Goal: Task Accomplishment & Management: Use online tool/utility

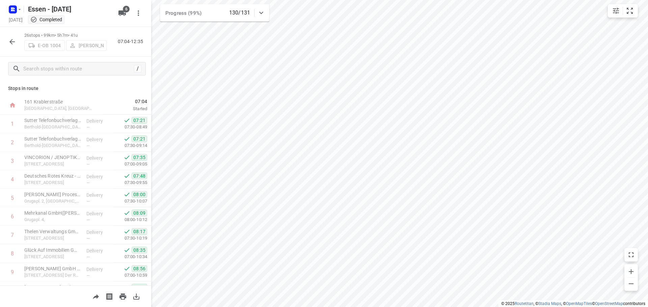
scroll to position [330, 0]
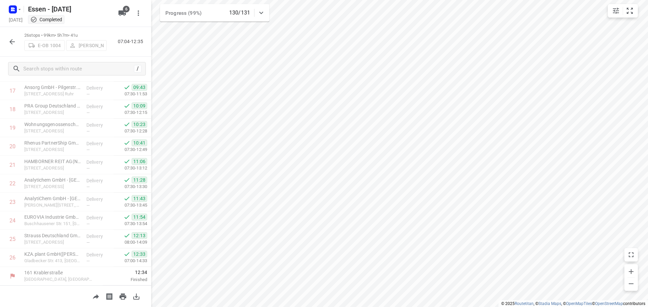
click at [9, 39] on icon "button" at bounding box center [12, 42] width 8 height 8
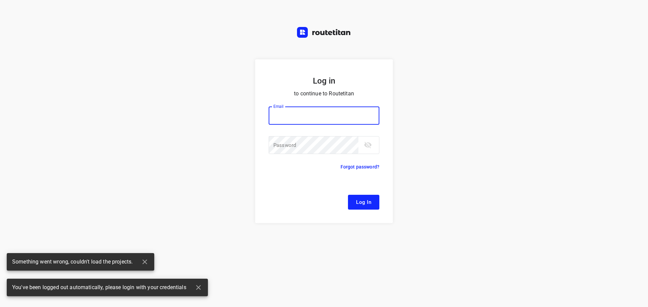
type input "[EMAIL_ADDRESS][DOMAIN_NAME]"
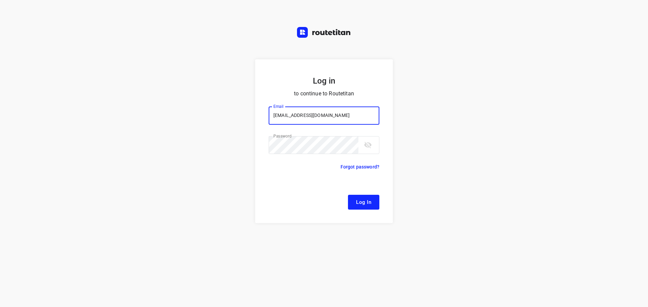
click at [364, 205] on span "Log In" at bounding box center [363, 202] width 15 height 9
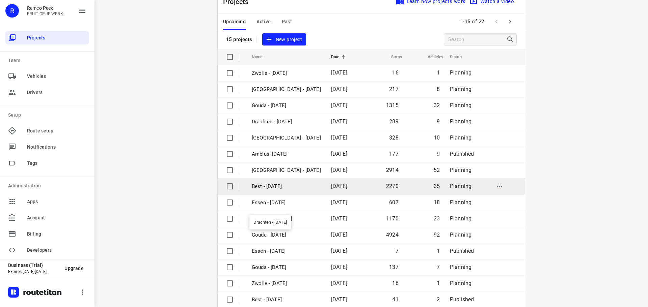
scroll to position [34, 0]
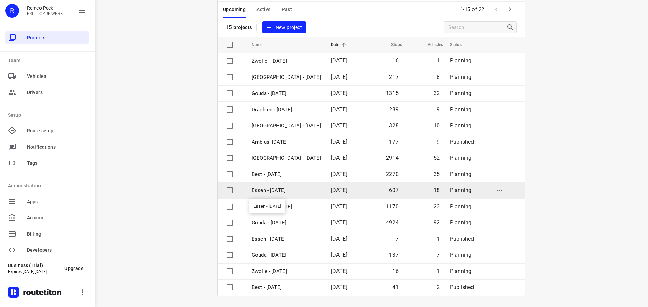
click at [279, 189] on p "Essen - [DATE]" at bounding box center [286, 191] width 69 height 8
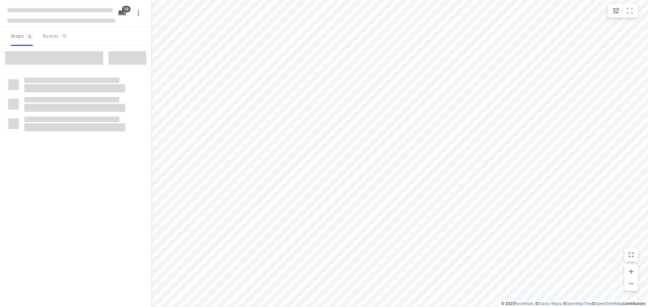
checkbox input "true"
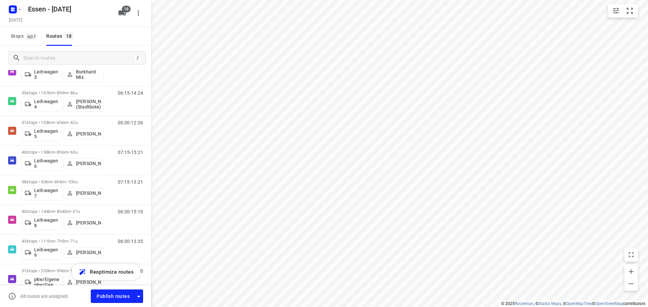
scroll to position [361, 0]
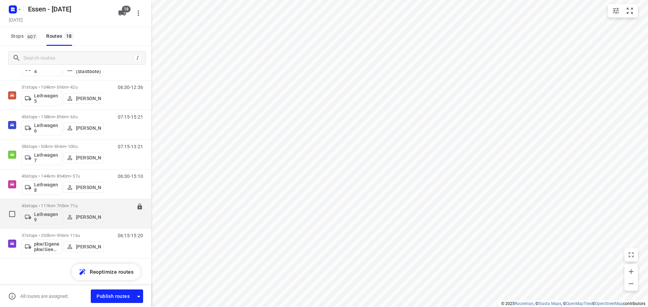
click at [91, 209] on div "Leihwagen 9 [PERSON_NAME]" at bounding box center [63, 216] width 82 height 16
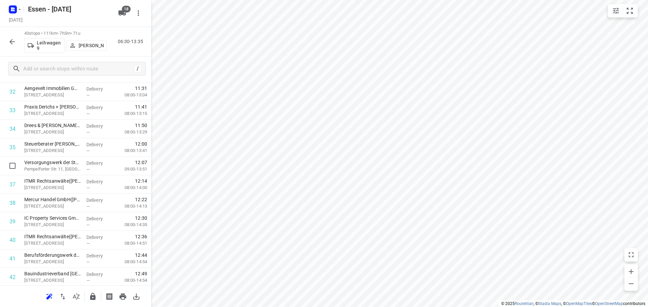
scroll to position [645, 0]
click at [11, 42] on icon "button" at bounding box center [11, 41] width 5 height 5
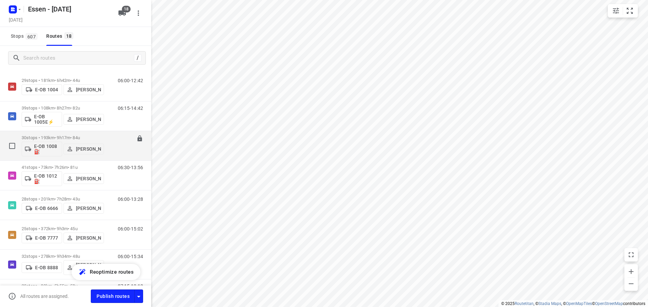
scroll to position [0, 0]
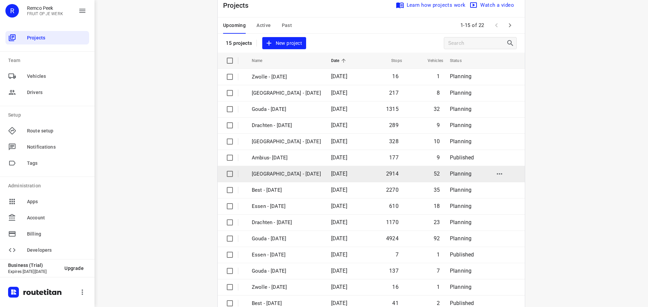
scroll to position [34, 0]
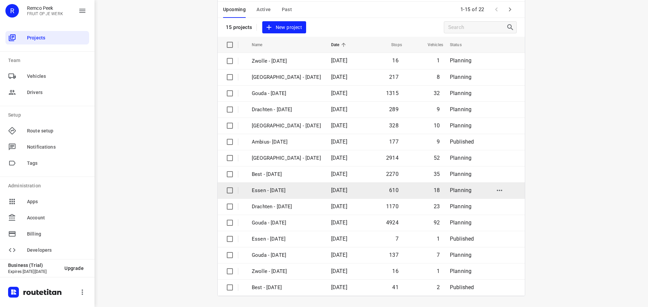
click at [281, 190] on p "Essen - [DATE]" at bounding box center [286, 191] width 69 height 8
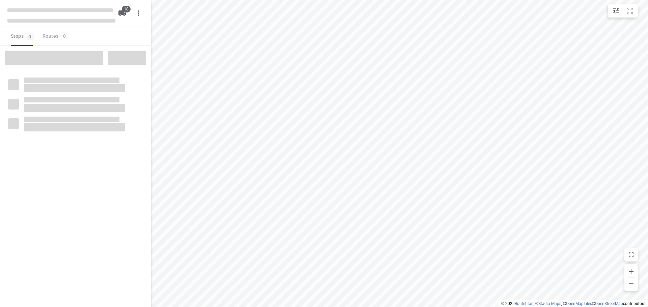
checkbox input "true"
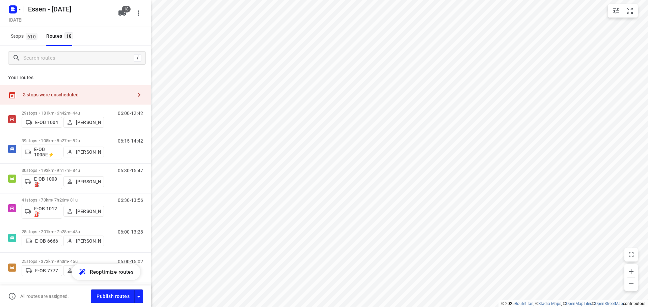
click at [97, 96] on div "3 stops were unscheduled" at bounding box center [77, 94] width 109 height 5
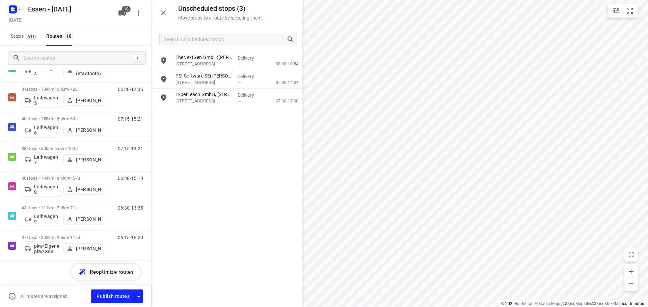
scroll to position [380, 0]
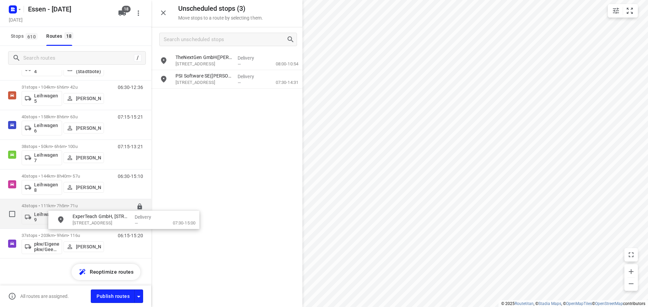
drag, startPoint x: 202, startPoint y: 101, endPoint x: 96, endPoint y: 223, distance: 162.1
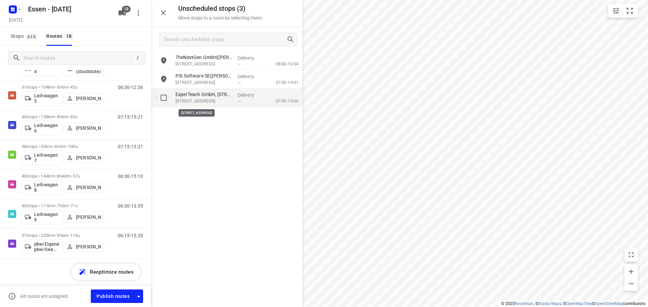
click at [198, 103] on p "[STREET_ADDRESS]" at bounding box center [203, 101] width 57 height 7
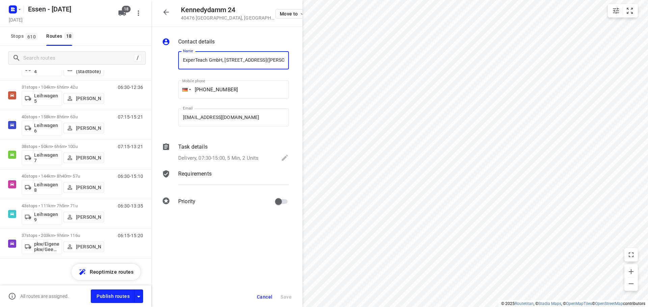
scroll to position [0, 32]
click at [165, 11] on icon "button" at bounding box center [165, 11] width 5 height 5
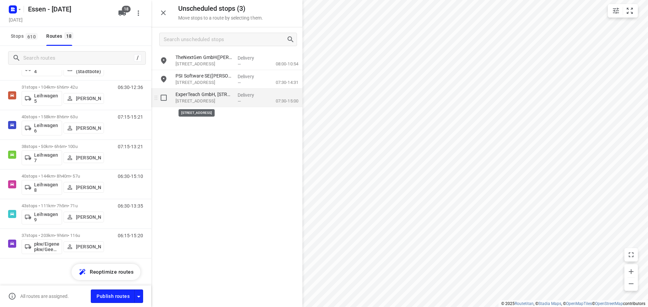
click at [191, 100] on p "[STREET_ADDRESS]" at bounding box center [203, 101] width 57 height 7
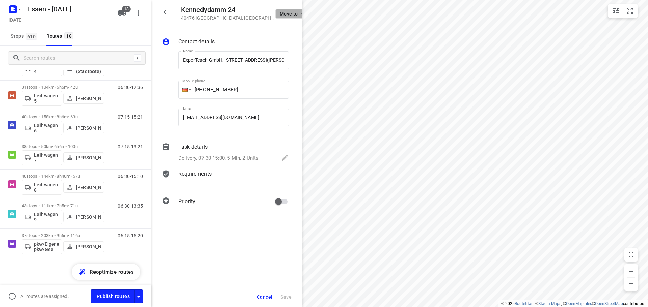
click at [299, 13] on icon "button" at bounding box center [301, 13] width 5 height 5
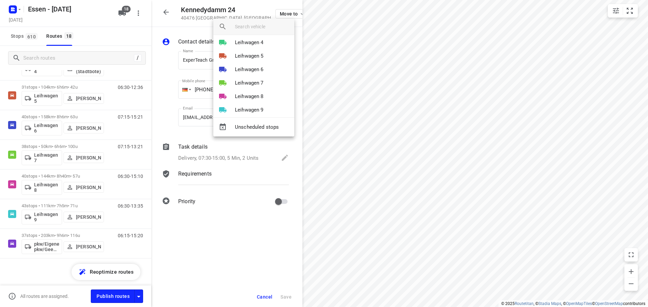
scroll to position [173, 0]
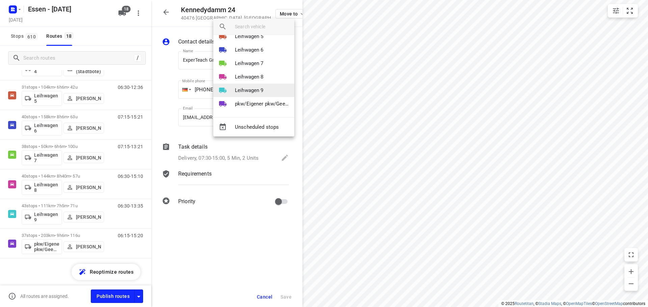
click at [255, 89] on p "Leihwagen 9" at bounding box center [249, 91] width 29 height 8
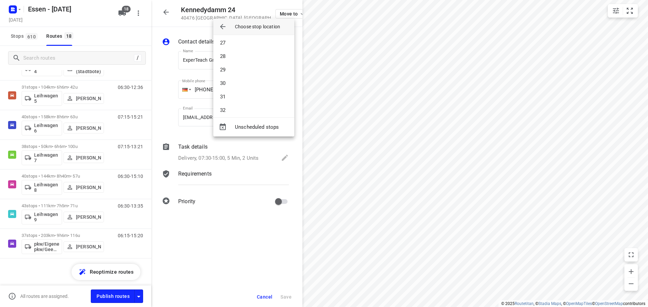
scroll to position [337, 0]
click at [223, 98] on li "30" at bounding box center [253, 98] width 81 height 13
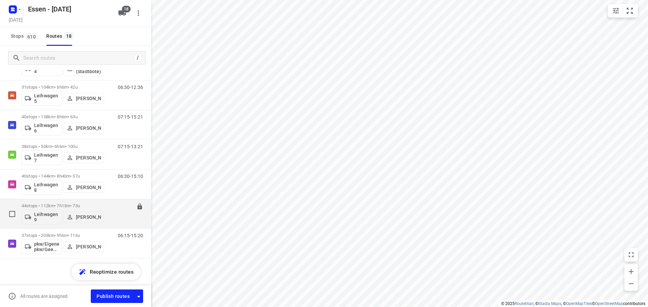
click at [47, 214] on p "Leihwagen 9" at bounding box center [46, 217] width 25 height 11
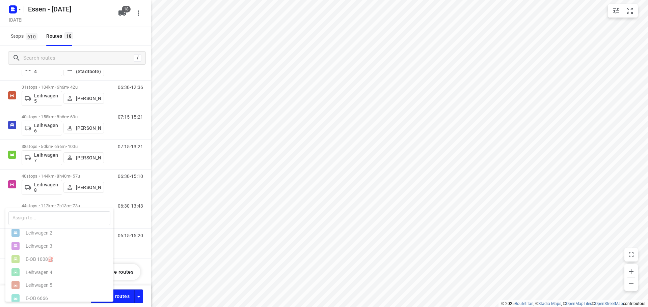
scroll to position [34, 0]
click at [57, 182] on div at bounding box center [324, 153] width 648 height 307
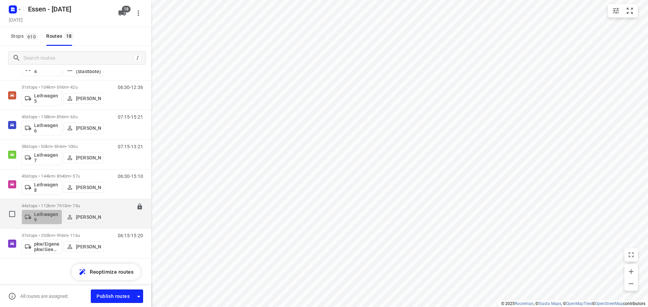
click at [59, 211] on button "Leihwagen 9" at bounding box center [42, 217] width 40 height 15
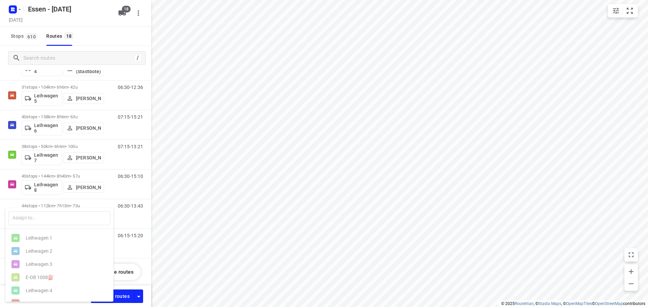
click at [53, 197] on div at bounding box center [324, 153] width 648 height 307
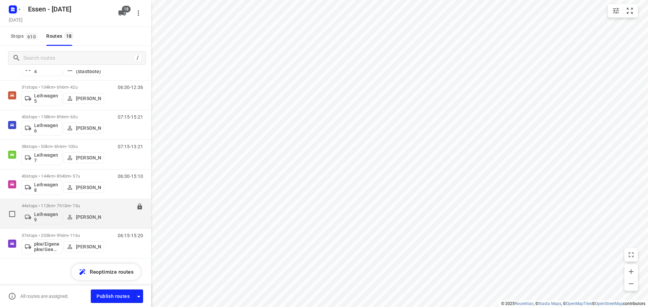
click at [54, 205] on p "44 stops • 112km • 7h13m • [DATE]" at bounding box center [63, 205] width 82 height 5
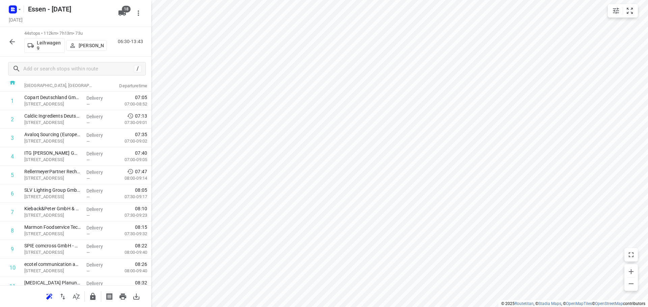
scroll to position [0, 0]
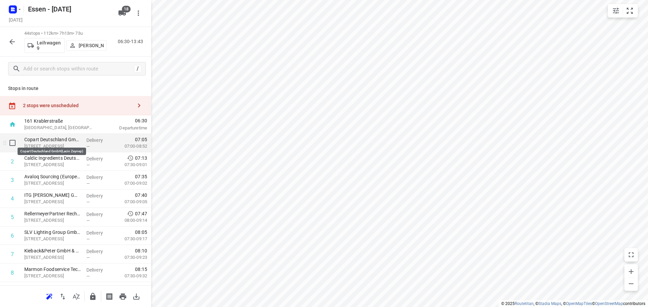
click at [55, 141] on p "Copart Deutschland GmbH(Lacin Zeynep)" at bounding box center [52, 139] width 57 height 7
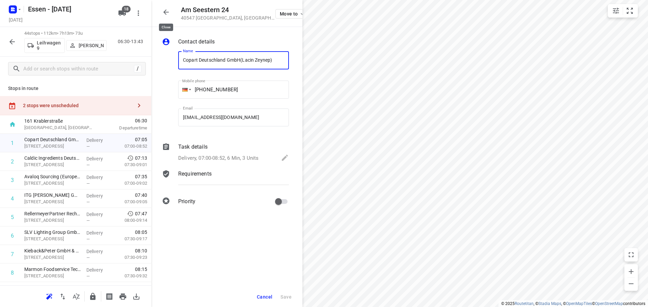
click at [165, 10] on icon "button" at bounding box center [166, 12] width 8 height 8
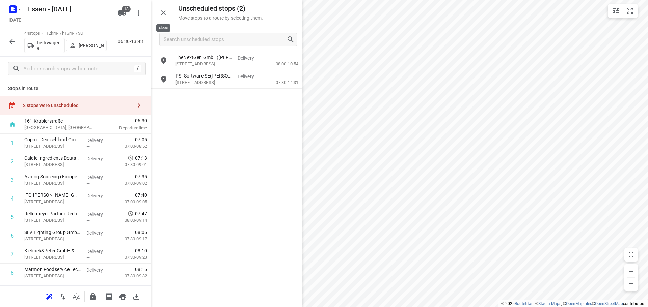
click at [162, 11] on icon "button" at bounding box center [163, 13] width 8 height 8
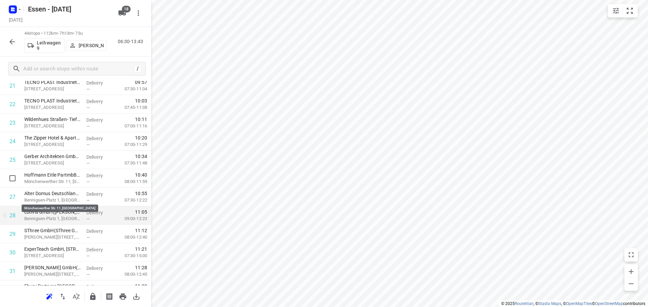
scroll to position [438, 0]
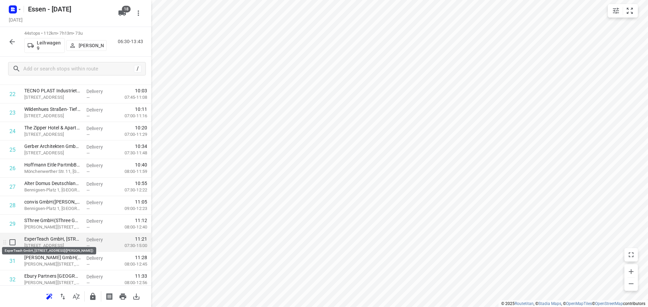
click at [37, 241] on p "ExperTeach GmbH, [STREET_ADDRESS]([PERSON_NAME])" at bounding box center [52, 239] width 57 height 7
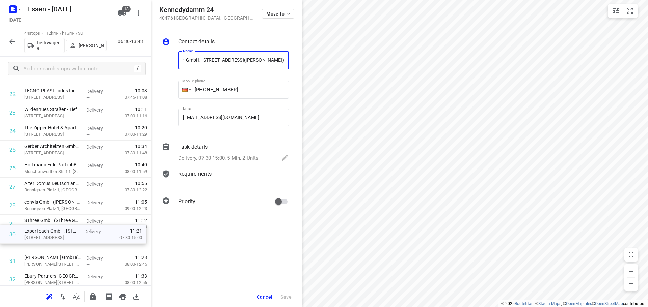
scroll to position [440, 0]
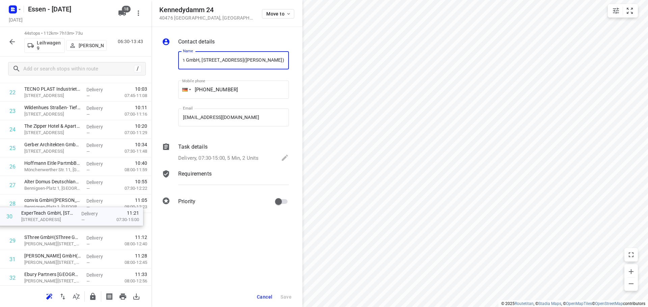
drag, startPoint x: 47, startPoint y: 245, endPoint x: 44, endPoint y: 217, distance: 28.5
click at [44, 217] on div "1 Copart Deutschland GmbH(Lacin Zeynep) Am Seestern 24, [GEOGRAPHIC_DATA] Deliv…" at bounding box center [75, 102] width 151 height 816
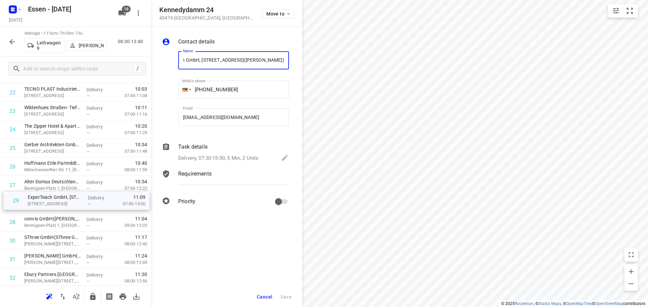
drag, startPoint x: 40, startPoint y: 224, endPoint x: 44, endPoint y: 201, distance: 24.0
click at [44, 201] on div "1 Copart Deutschland GmbH(Lacin Zeynep) Am Seestern 24, [GEOGRAPHIC_DATA] Deliv…" at bounding box center [75, 102] width 151 height 816
drag, startPoint x: 39, startPoint y: 208, endPoint x: 42, endPoint y: 185, distance: 22.7
click at [42, 185] on div "1 Copart Deutschland GmbH(Lacin Zeynep) Am Seestern 24, [GEOGRAPHIC_DATA] Deliv…" at bounding box center [75, 102] width 151 height 816
click at [51, 56] on div "44 stops • 111km • 7h10m • [DATE] Leihwagen 9 [PERSON_NAME] 06:30-13:40" at bounding box center [75, 42] width 151 height 30
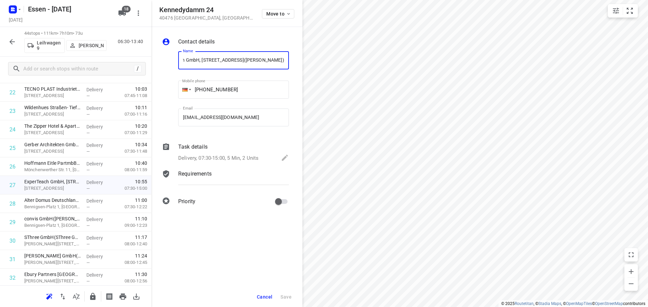
scroll to position [0, 0]
click at [12, 44] on icon "button" at bounding box center [12, 42] width 8 height 8
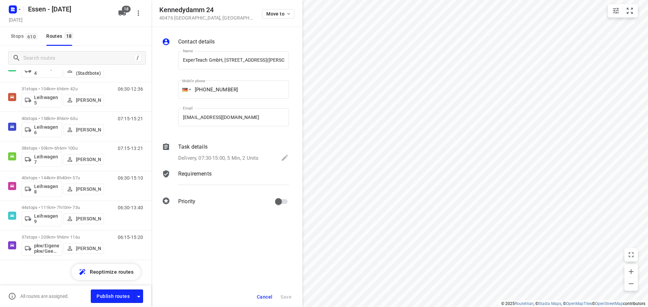
scroll to position [380, 0]
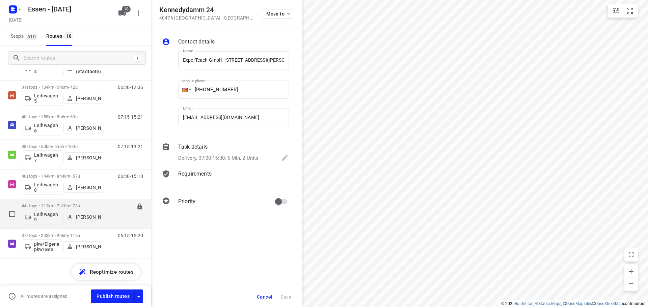
click at [48, 203] on div "44 stops • 111km • 7h10m • [DATE] Leihwagen 9 [PERSON_NAME]" at bounding box center [63, 214] width 82 height 28
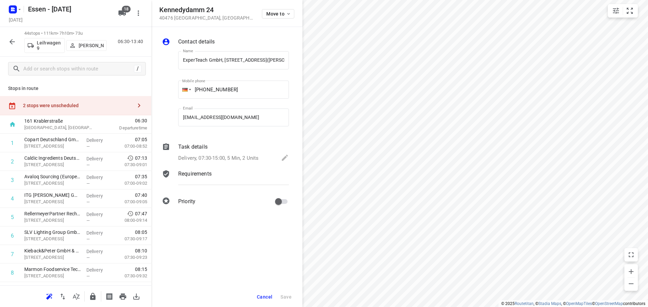
click at [135, 105] on icon "button" at bounding box center [139, 106] width 8 height 8
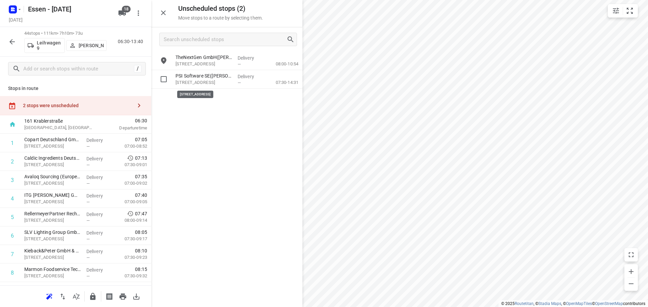
click at [226, 80] on p "[STREET_ADDRESS]" at bounding box center [203, 82] width 57 height 7
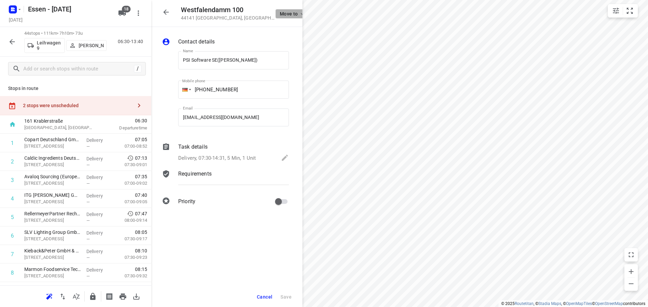
click at [299, 12] on icon "button" at bounding box center [301, 13] width 5 height 5
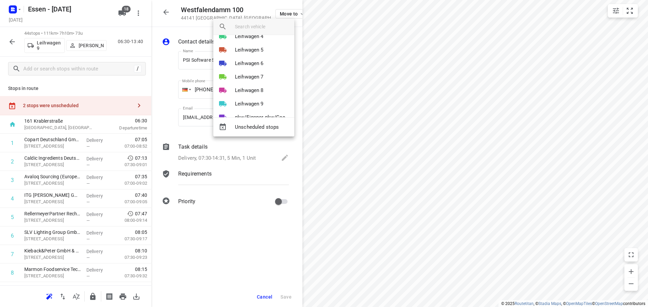
scroll to position [174, 0]
click at [11, 38] on div at bounding box center [324, 153] width 648 height 307
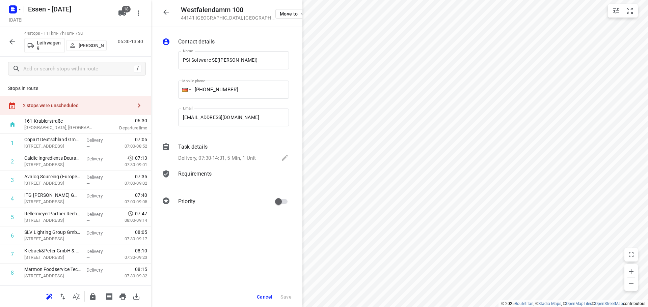
click at [11, 40] on icon "button" at bounding box center [11, 41] width 5 height 5
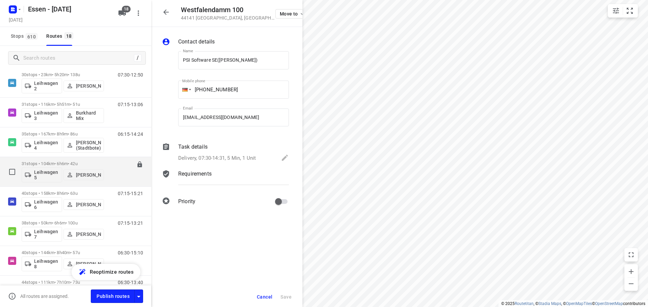
scroll to position [380, 0]
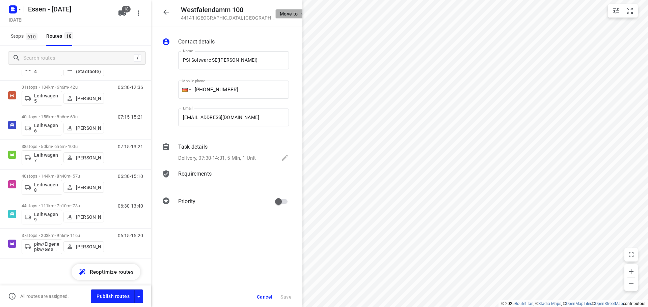
click at [285, 13] on span "Move to" at bounding box center [292, 13] width 25 height 5
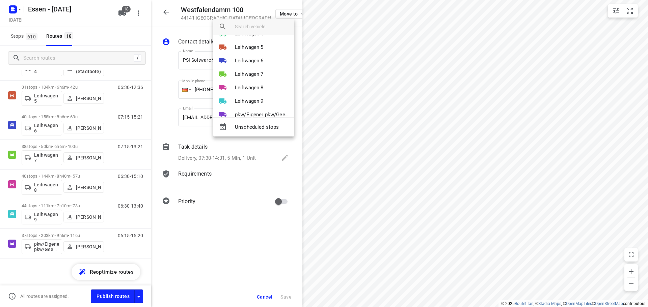
scroll to position [174, 0]
click at [260, 102] on p "pkw/Eigener pkw/Geen kenteken" at bounding box center [262, 103] width 54 height 8
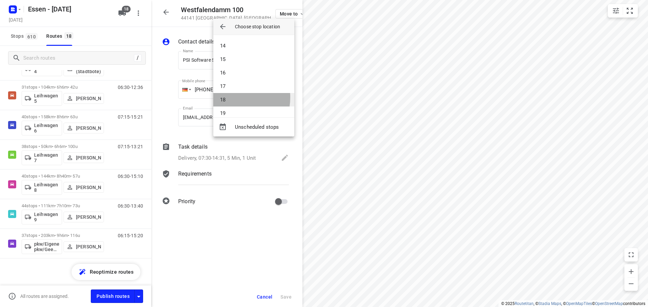
click at [228, 97] on li "18" at bounding box center [253, 99] width 81 height 13
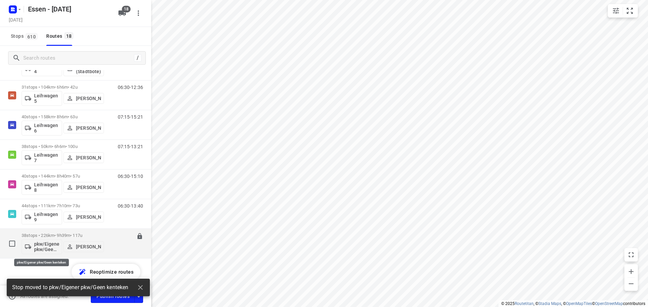
click at [52, 246] on p "pkw/Eigener pkw/Geen kenteken" at bounding box center [46, 246] width 25 height 11
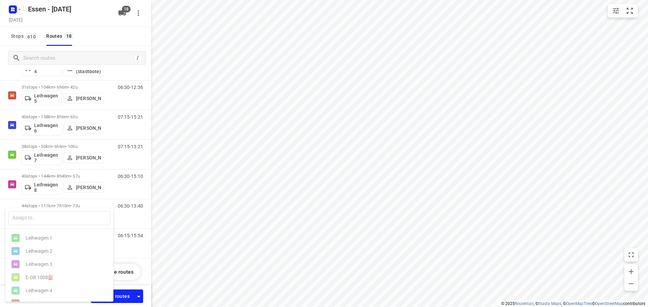
click at [113, 71] on div at bounding box center [324, 153] width 648 height 307
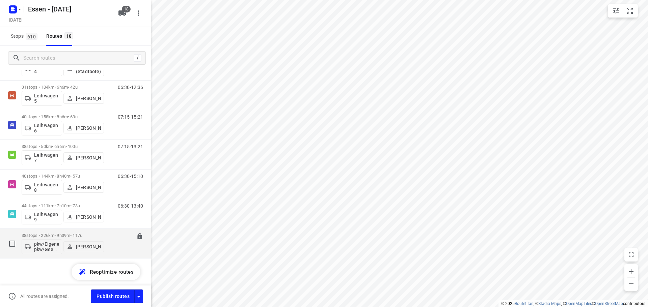
click at [54, 235] on p "38 stops • 226km • 9h39m • [DATE]" at bounding box center [63, 235] width 82 height 5
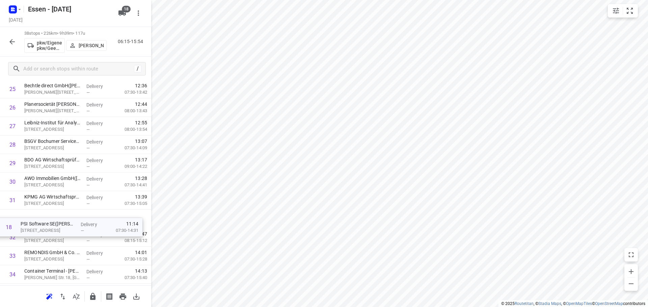
scroll to position [481, 0]
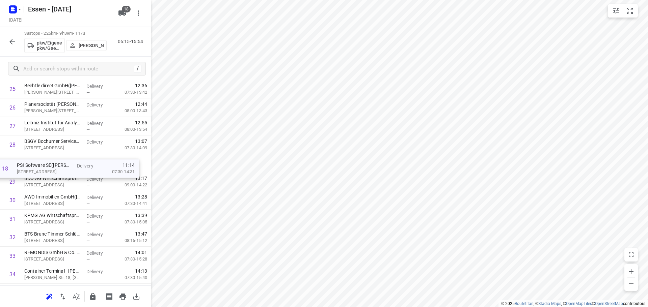
drag, startPoint x: 52, startPoint y: 222, endPoint x: 44, endPoint y: 170, distance: 52.2
click at [44, 170] on div "1 maxQ. im bfw- Unternehmen für Bildung Berufsfortbildungswerk( [PERSON_NAME]) …" at bounding box center [75, 5] width 151 height 705
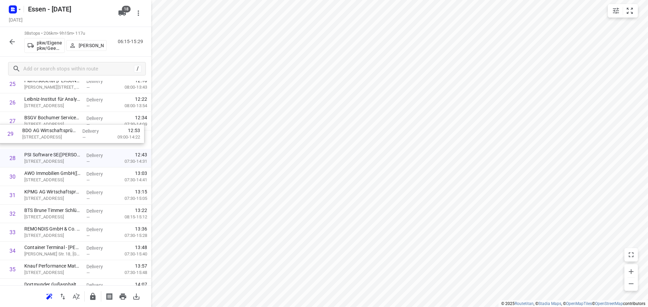
scroll to position [504, 0]
drag, startPoint x: 42, startPoint y: 127, endPoint x: 41, endPoint y: 140, distance: 12.2
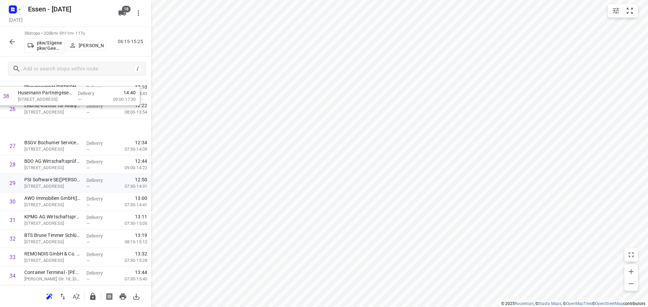
scroll to position [492, 0]
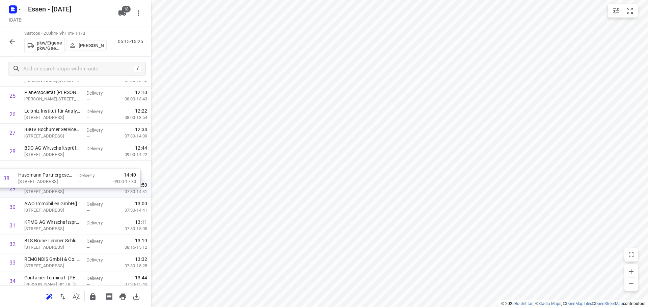
drag, startPoint x: 41, startPoint y: 259, endPoint x: 35, endPoint y: 177, distance: 81.8
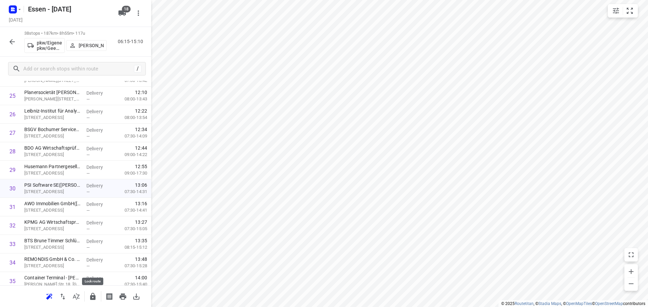
click at [91, 298] on icon "button" at bounding box center [92, 296] width 5 height 7
click at [11, 42] on icon "button" at bounding box center [11, 41] width 5 height 5
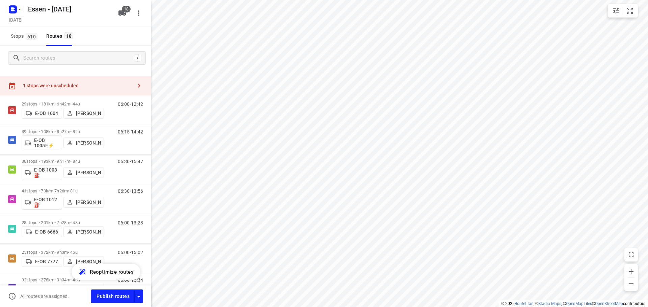
scroll to position [0, 0]
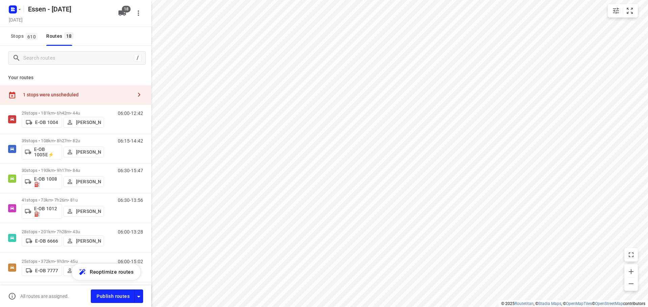
click at [76, 96] on div "1 stops were unscheduled" at bounding box center [77, 94] width 109 height 5
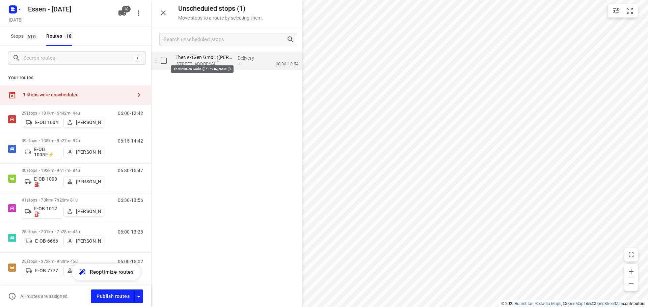
click at [188, 60] on p "TheNextGen GmbH([PERSON_NAME])" at bounding box center [203, 57] width 57 height 7
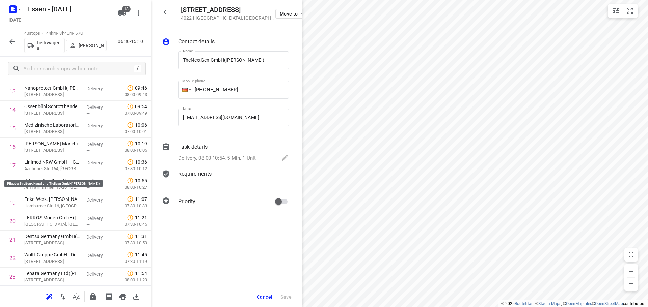
scroll to position [304, 0]
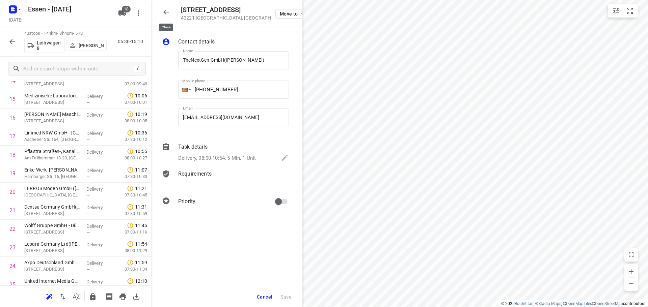
click at [165, 11] on icon "button" at bounding box center [165, 11] width 5 height 5
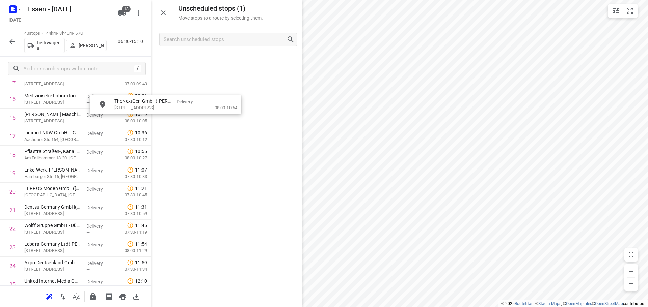
scroll to position [303, 0]
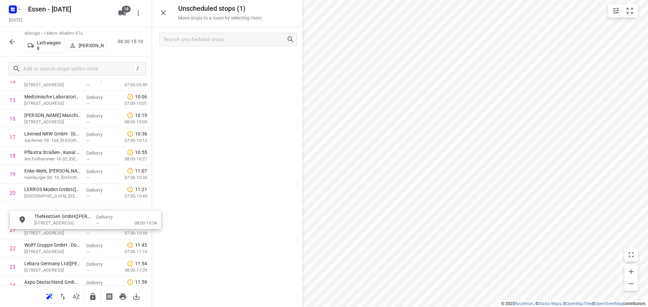
drag, startPoint x: 193, startPoint y: 61, endPoint x: 49, endPoint y: 224, distance: 217.4
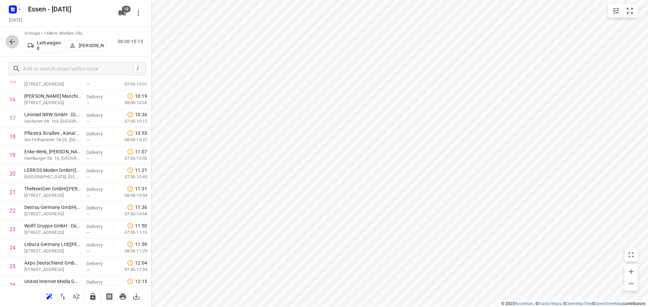
click at [10, 42] on icon "button" at bounding box center [11, 41] width 5 height 5
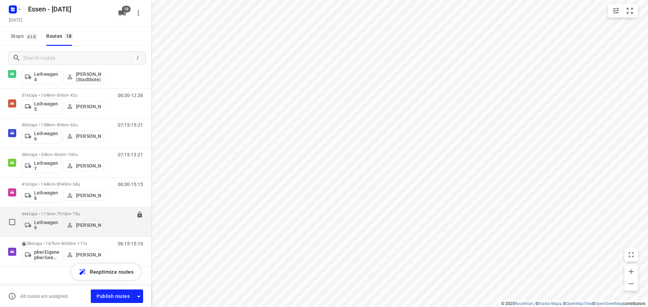
scroll to position [361, 0]
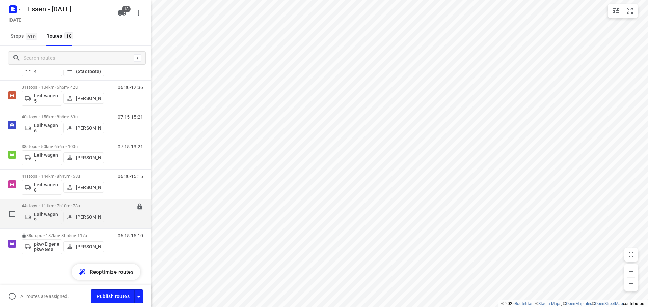
click at [52, 204] on p "44 stops • 111km • 7h10m • [DATE]" at bounding box center [63, 205] width 82 height 5
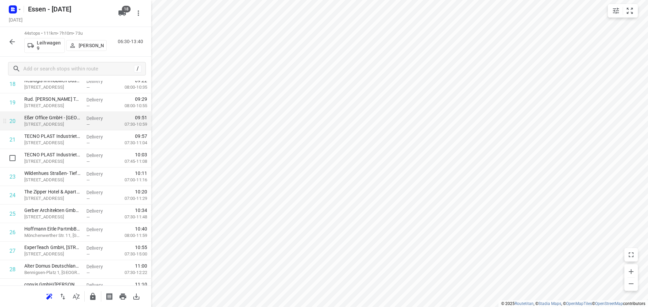
scroll to position [371, 0]
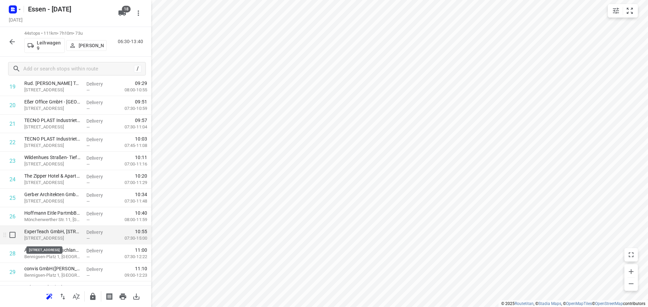
click at [47, 235] on p "[STREET_ADDRESS]" at bounding box center [52, 238] width 57 height 7
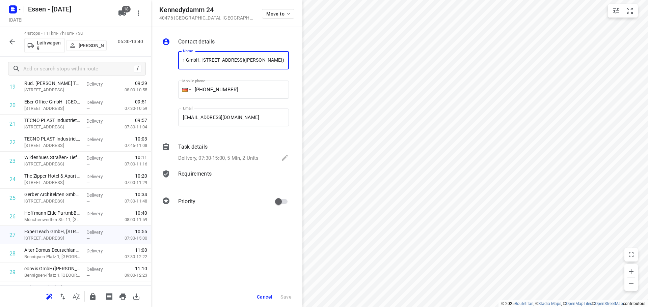
scroll to position [0, 0]
click at [264, 296] on span "Cancel" at bounding box center [265, 296] width 16 height 5
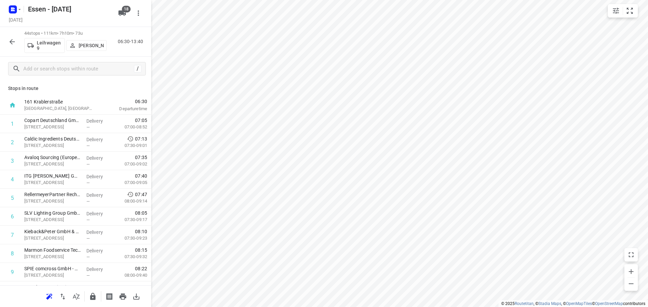
click at [11, 40] on icon "button" at bounding box center [12, 42] width 8 height 8
